Goal: Task Accomplishment & Management: Manage account settings

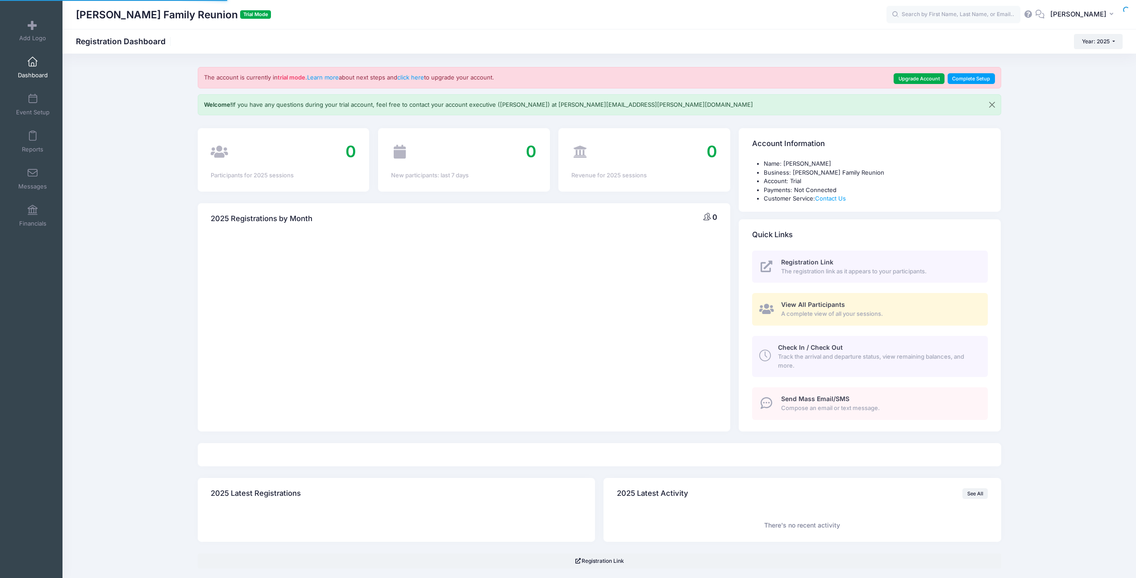
select select
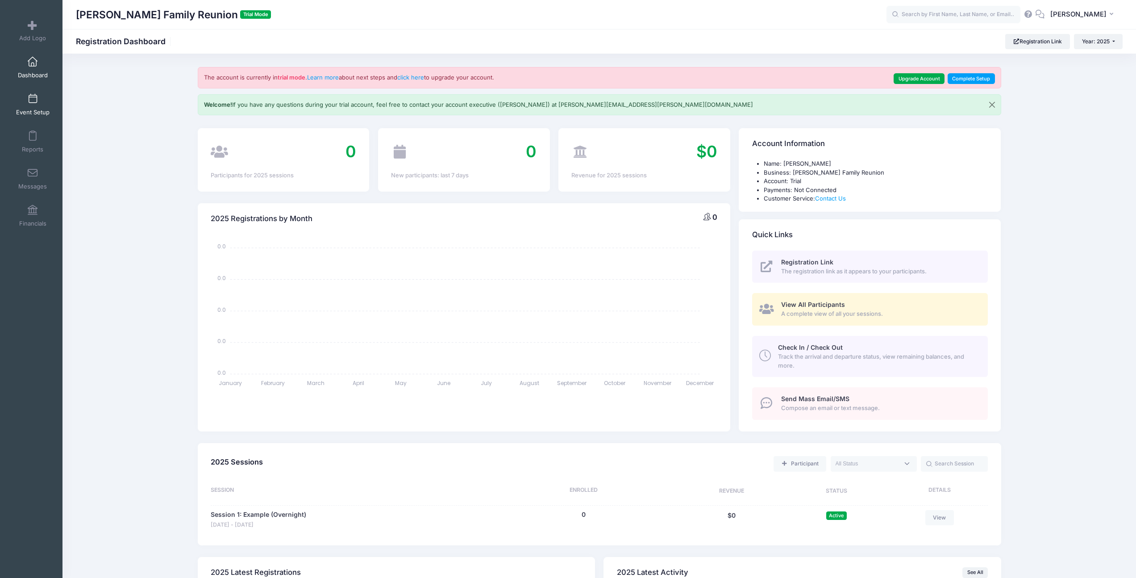
click at [33, 103] on span at bounding box center [33, 99] width 0 height 10
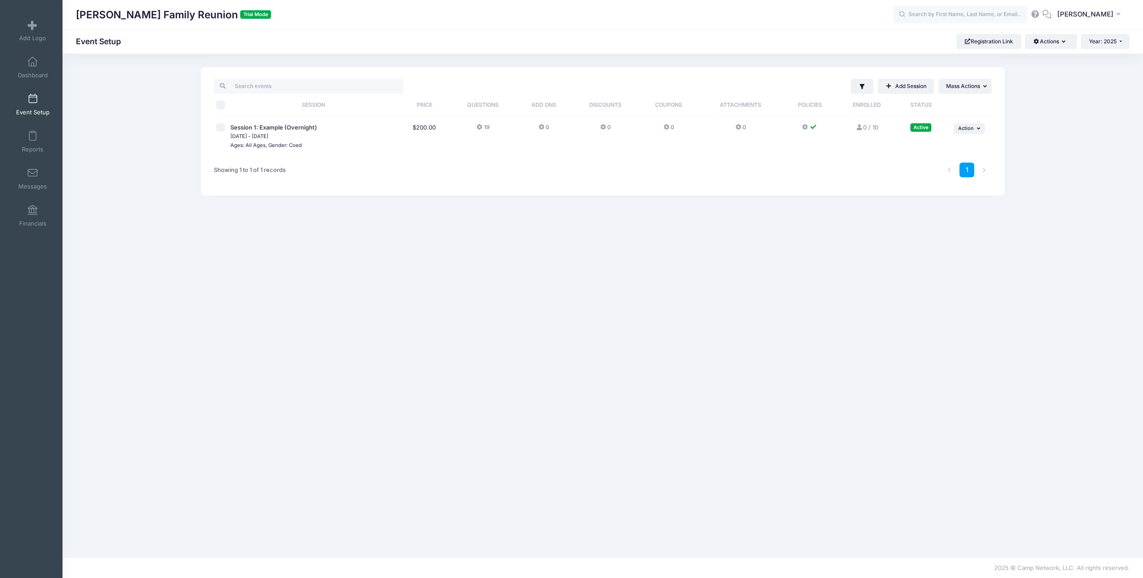
click at [478, 127] on icon at bounding box center [479, 127] width 7 height 0
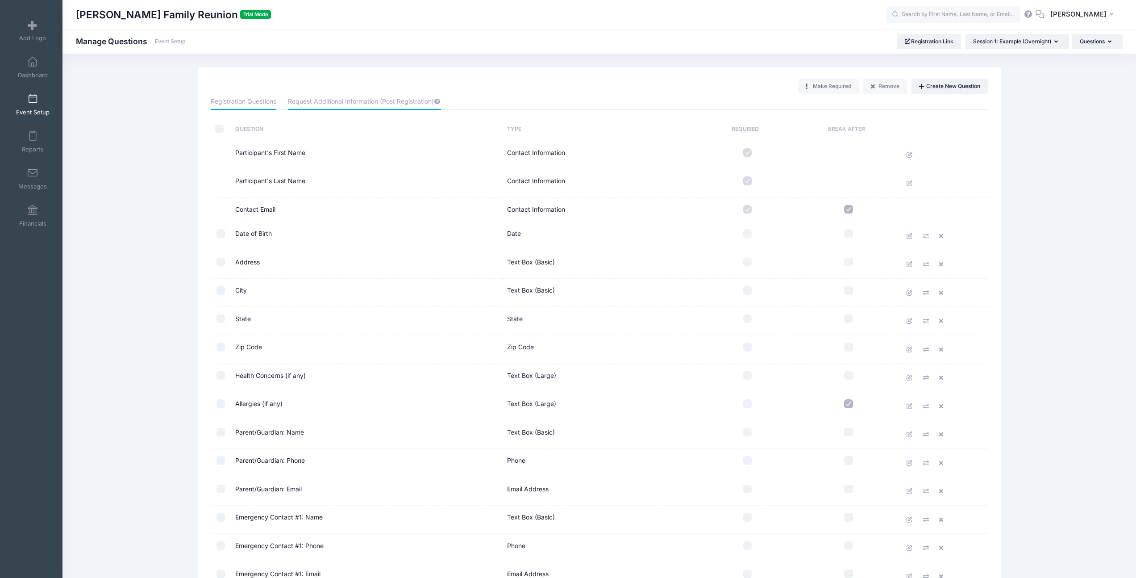
click at [341, 97] on link "Request Additional Information (Post Registration)" at bounding box center [364, 102] width 153 height 16
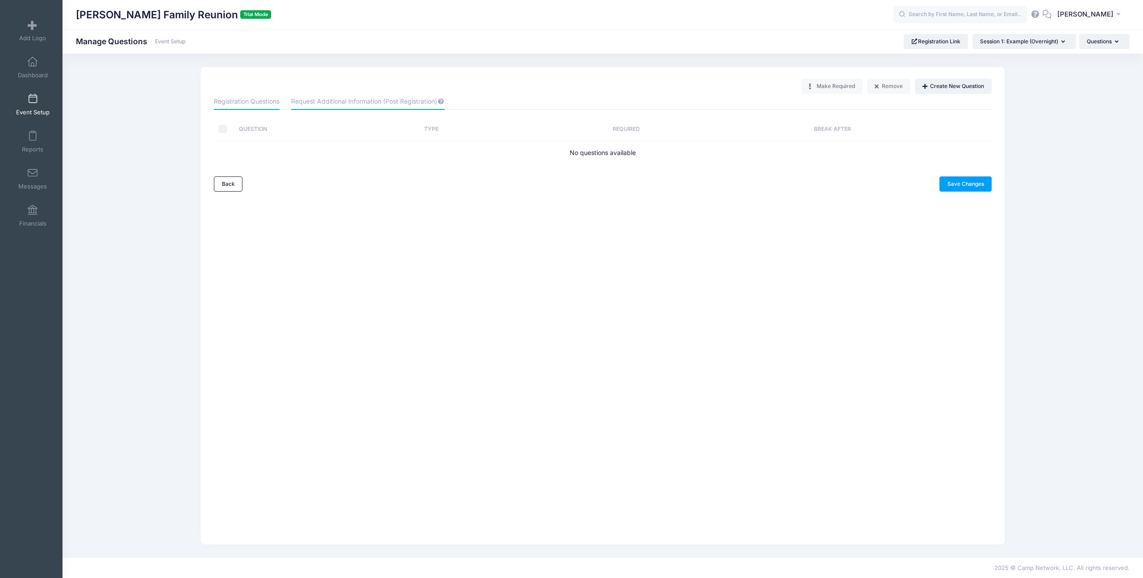
click at [265, 97] on link "Registration Questions" at bounding box center [247, 102] width 66 height 16
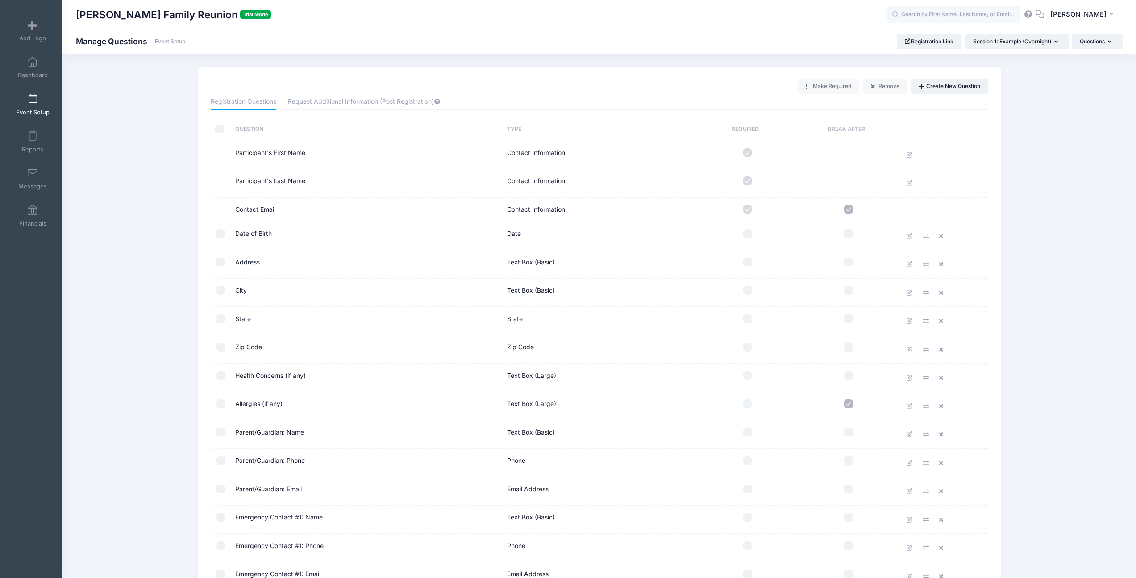
click at [33, 106] on link "Event Setup" at bounding box center [33, 104] width 42 height 31
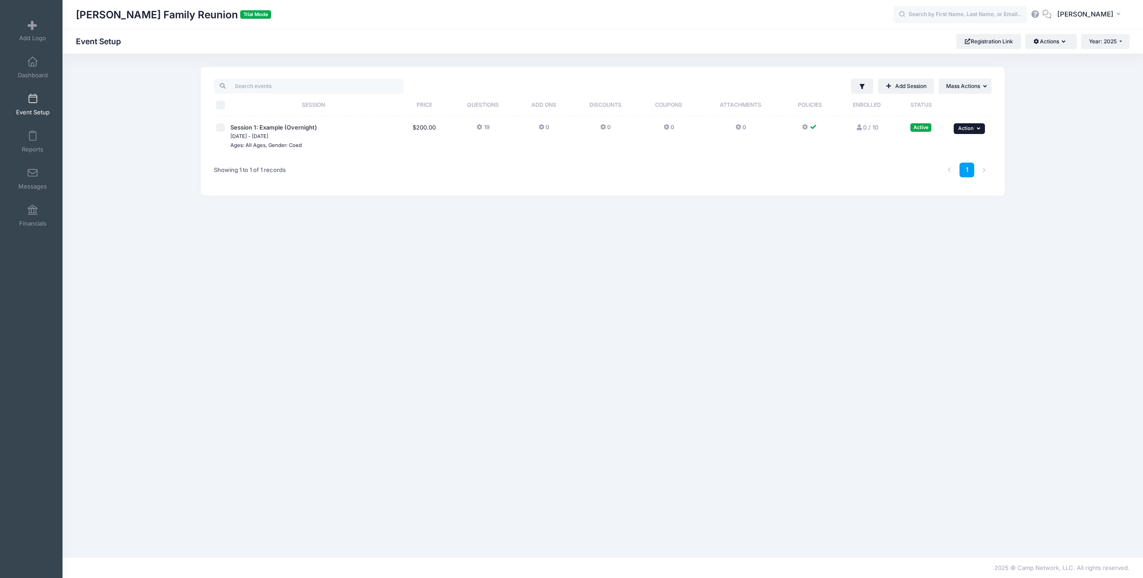
click at [973, 131] on span "Action" at bounding box center [966, 128] width 16 height 6
click at [941, 164] on link "Edit Session" at bounding box center [939, 165] width 81 height 17
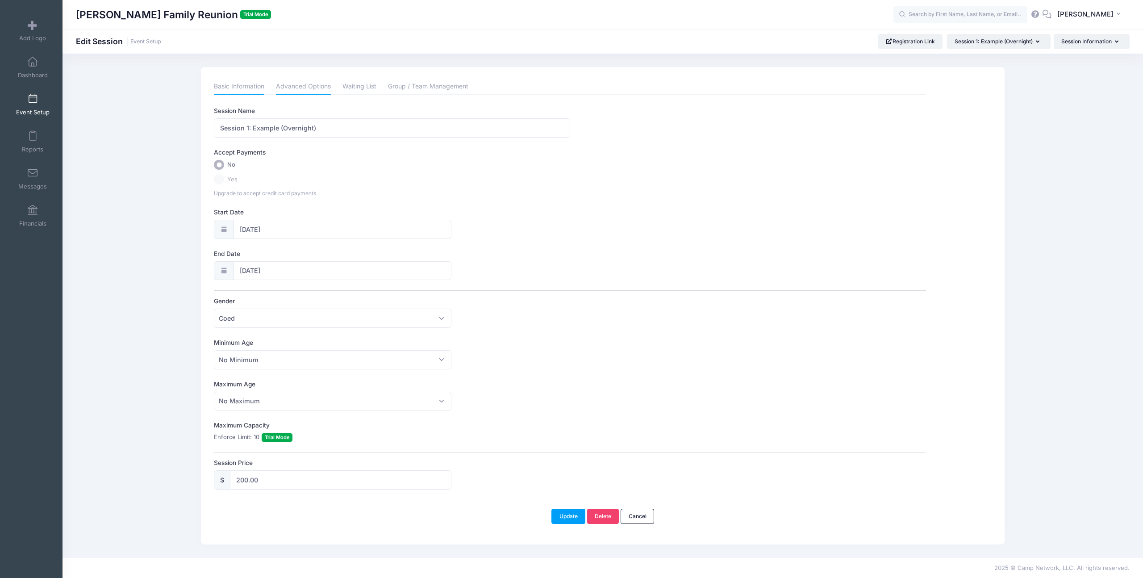
click at [303, 91] on link "Advanced Options" at bounding box center [303, 87] width 55 height 16
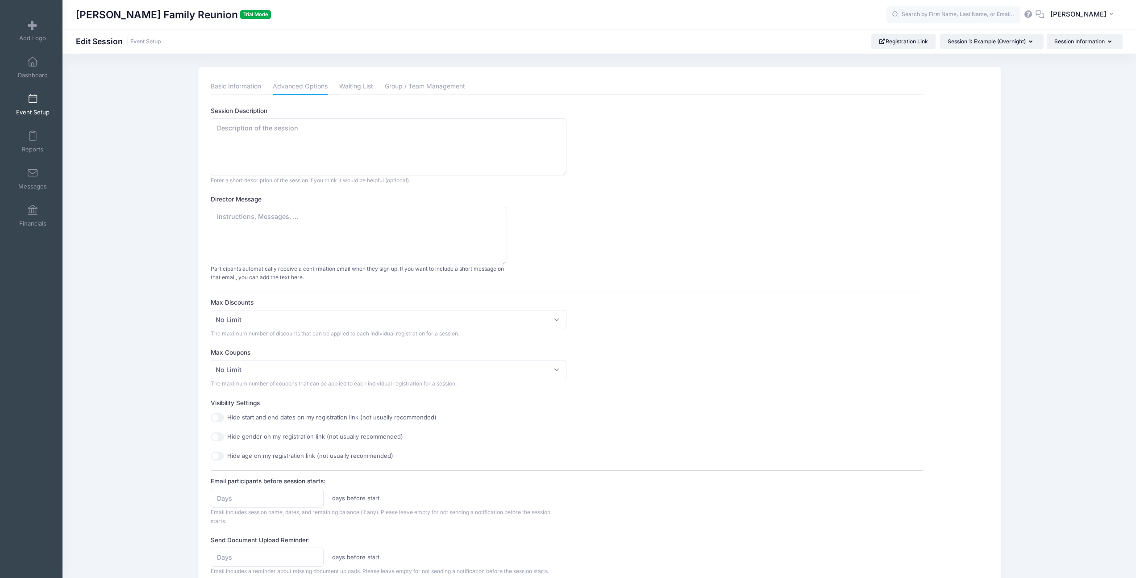
click at [419, 95] on div "Basic Information Advanced Options Waiting List Group / Team Management Session…" at bounding box center [567, 437] width 712 height 716
click at [406, 86] on link "Group / Team Management" at bounding box center [425, 87] width 80 height 16
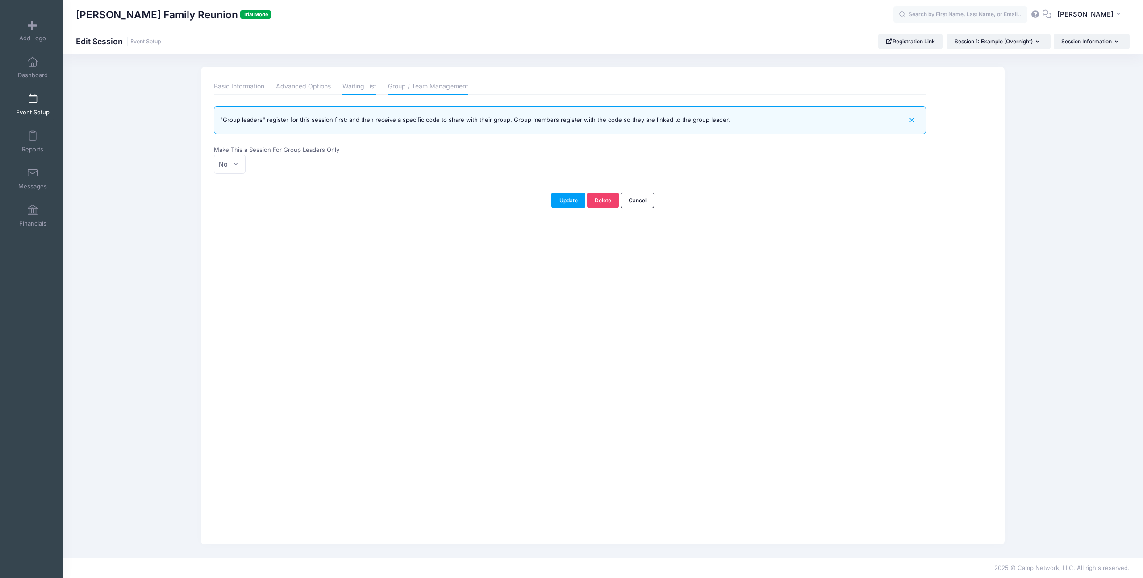
click at [355, 86] on link "Waiting List" at bounding box center [359, 87] width 34 height 16
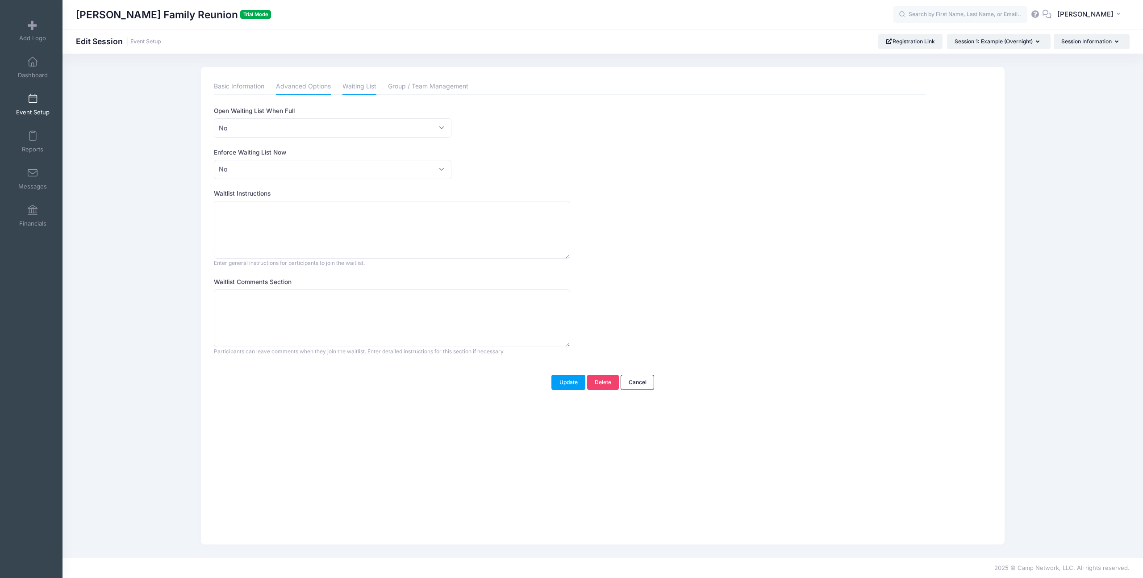
click at [294, 91] on link "Advanced Options" at bounding box center [303, 87] width 55 height 16
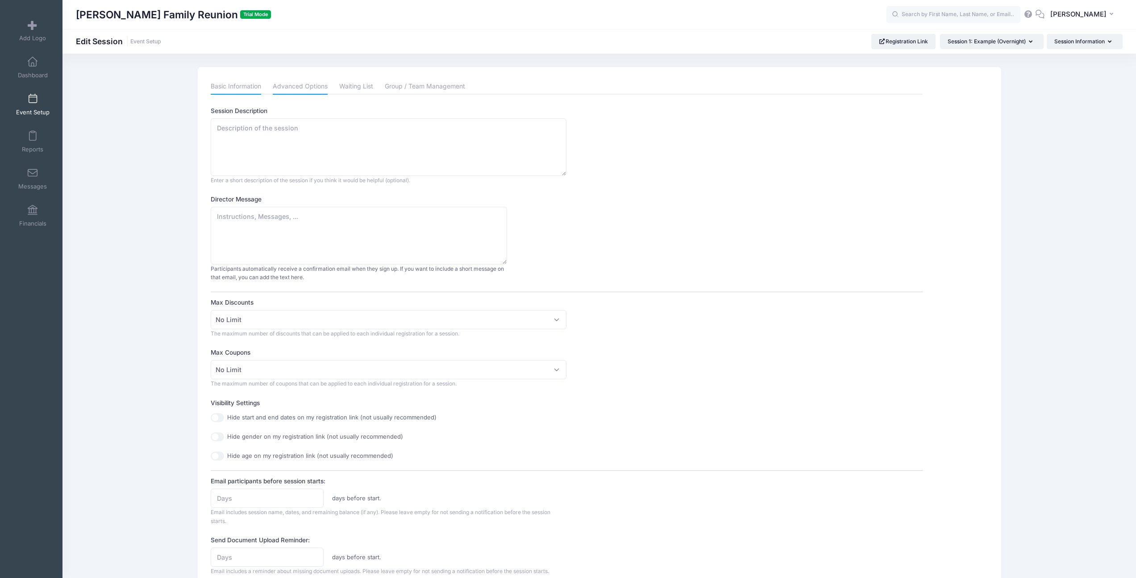
click at [254, 92] on link "Basic Information" at bounding box center [236, 87] width 50 height 16
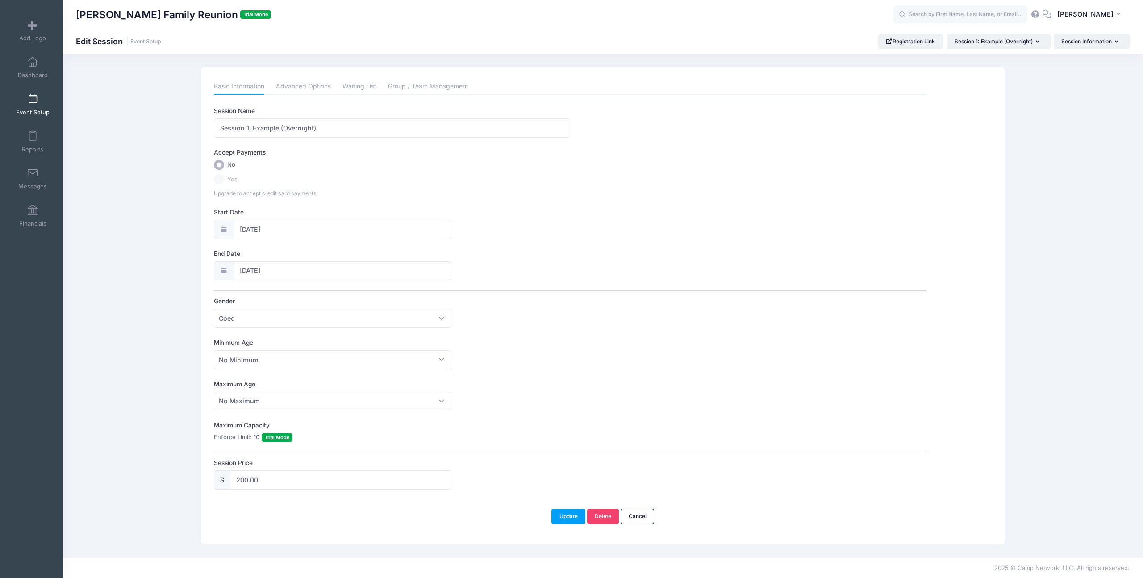
click at [1040, 14] on icon at bounding box center [1035, 14] width 10 height 6
